Goal: Find specific page/section: Find specific page/section

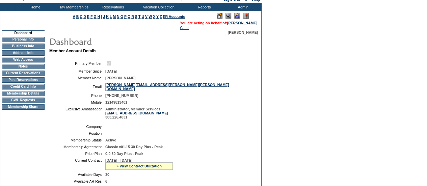
scroll to position [34, 0]
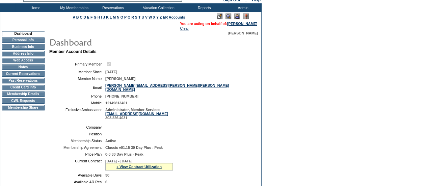
click at [34, 7] on td "Home" at bounding box center [34, 7] width 39 height 8
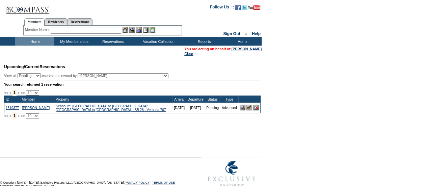
click at [90, 34] on div "Member Name: Destination or Residence: ReservationId:" at bounding box center [102, 31] width 159 height 10
click at [87, 33] on input "text" at bounding box center [86, 30] width 70 height 7
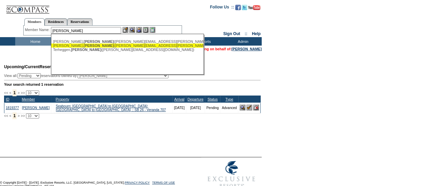
click at [84, 46] on span "[PERSON_NAME]" at bounding box center [99, 46] width 30 height 4
type input "[PERSON_NAME] ([PERSON_NAME][EMAIL_ADDRESS][PERSON_NAME][PERSON_NAME][DOMAIN_NA…"
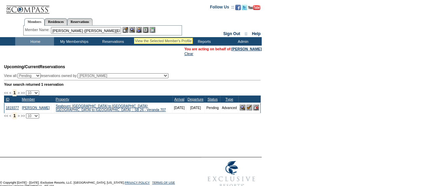
click at [134, 29] on img at bounding box center [132, 30] width 6 height 6
